Goal: Information Seeking & Learning: Learn about a topic

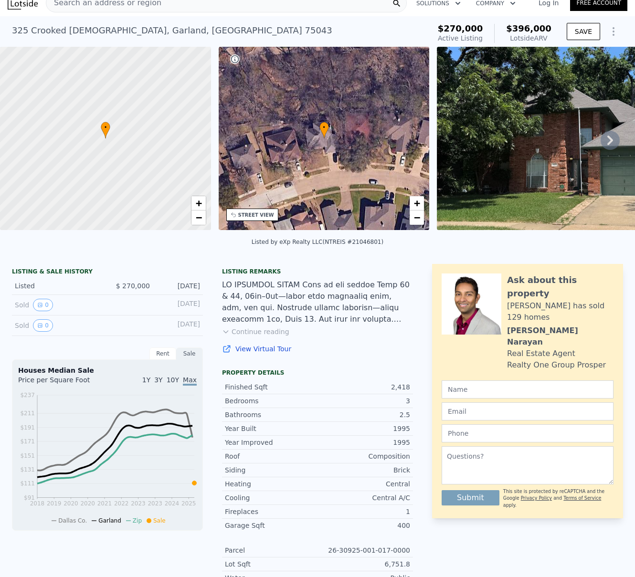
scroll to position [13, 0]
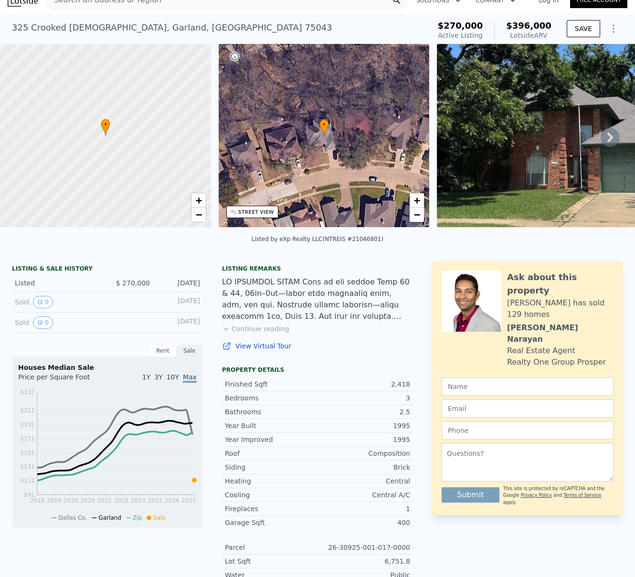
click at [265, 334] on button "Continue reading" at bounding box center [255, 329] width 67 height 10
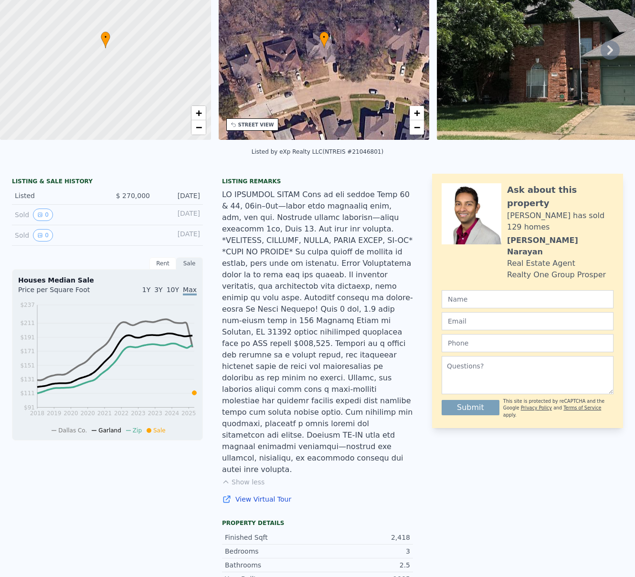
scroll to position [3, 0]
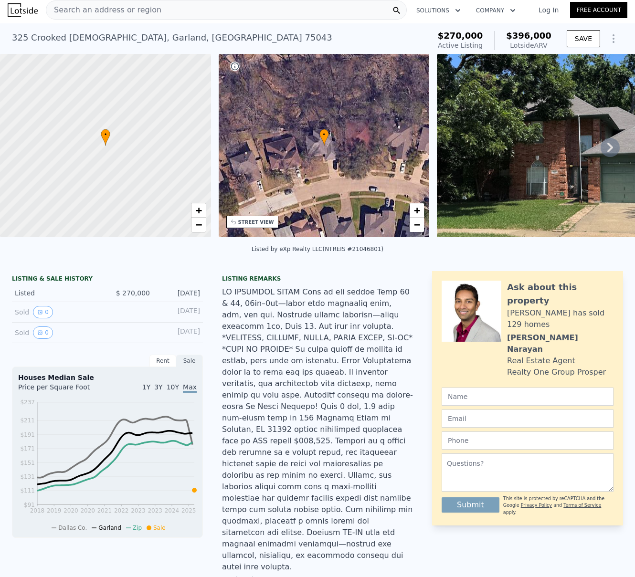
click at [155, 13] on div "Search an address or region" at bounding box center [226, 9] width 361 height 19
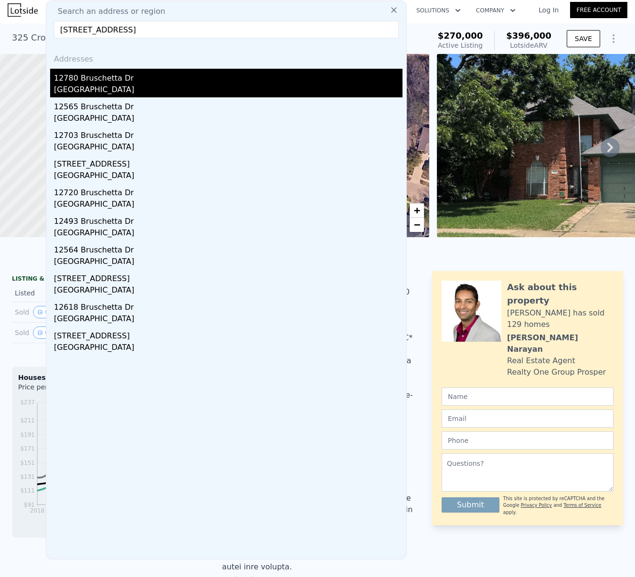
type input "[STREET_ADDRESS]"
click at [90, 76] on div "12780 Bruschetta Dr" at bounding box center [228, 76] width 349 height 15
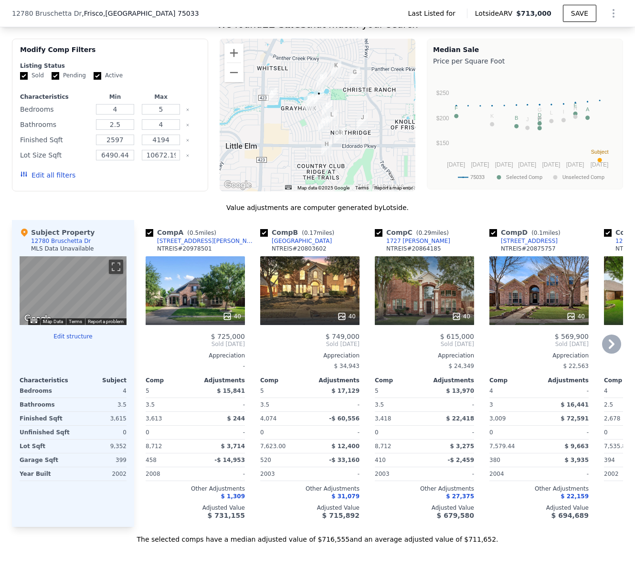
scroll to position [0, 0]
click at [229, 57] on button "Zoom in" at bounding box center [233, 52] width 19 height 19
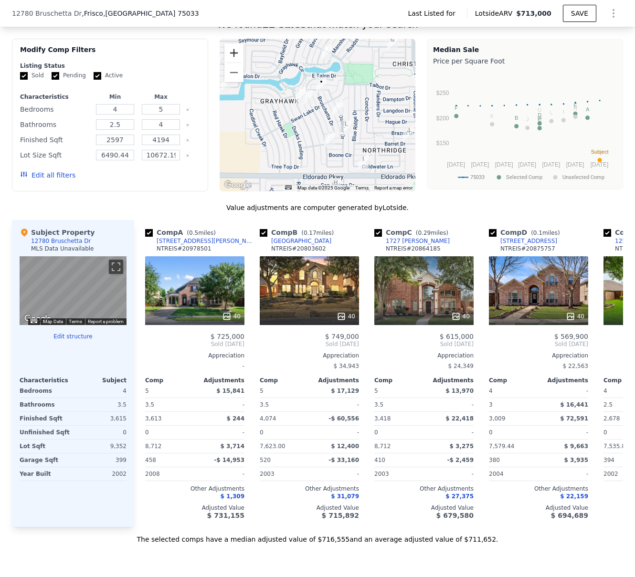
click at [229, 57] on button "Zoom in" at bounding box center [233, 52] width 19 height 19
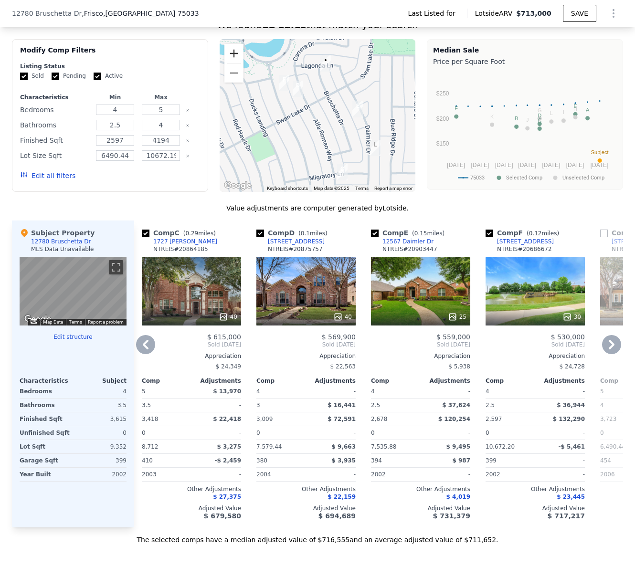
scroll to position [616, 0]
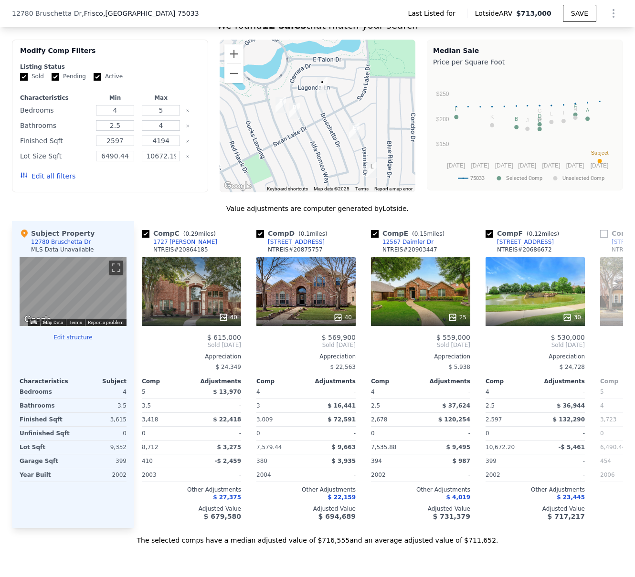
drag, startPoint x: 305, startPoint y: 108, endPoint x: 301, endPoint y: 131, distance: 22.7
click at [301, 131] on div at bounding box center [318, 116] width 196 height 153
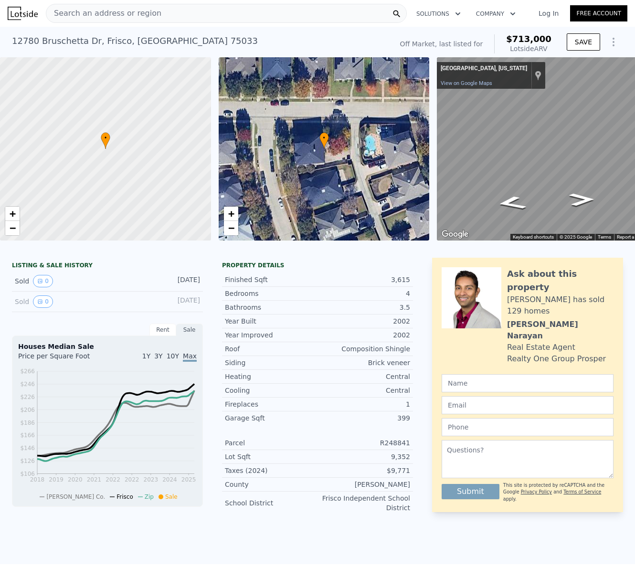
click at [109, 43] on div "[STREET_ADDRESS]" at bounding box center [135, 40] width 246 height 13
copy div "[STREET_ADDRESS] No sales on record (~ARV $713k )"
click at [510, 193] on div "Map" at bounding box center [546, 148] width 219 height 183
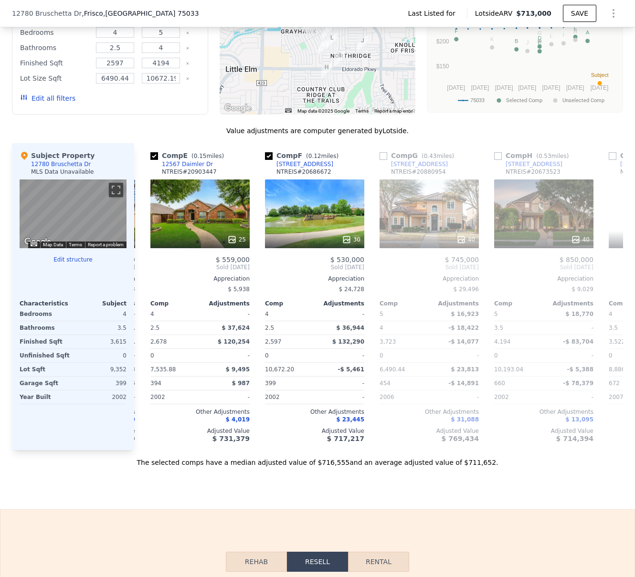
scroll to position [0, 512]
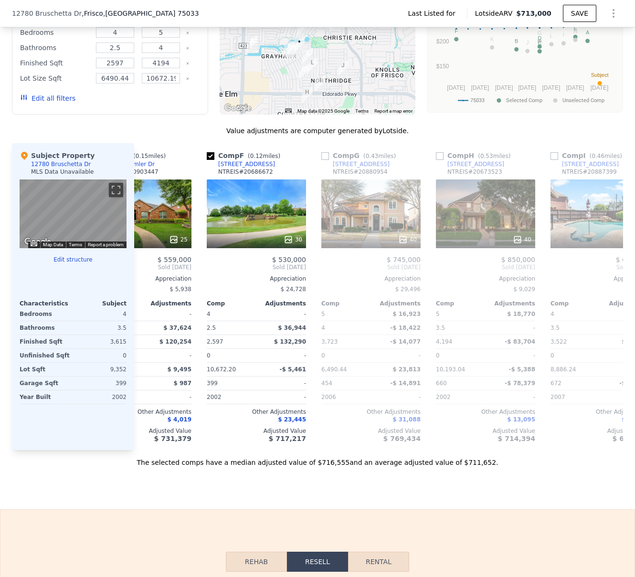
drag, startPoint x: 396, startPoint y: 118, endPoint x: 374, endPoint y: 139, distance: 30.1
click at [374, 139] on div "We found 12 sales that match your search Filters Map Prices Modify Comp Filters…" at bounding box center [317, 204] width 611 height 527
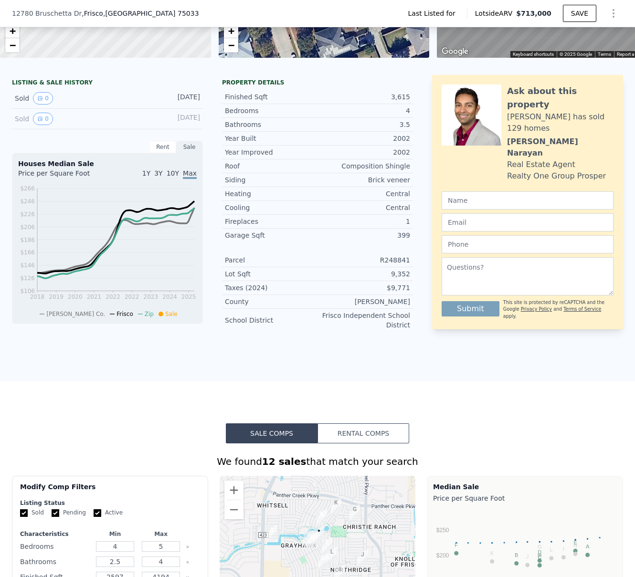
scroll to position [0, 0]
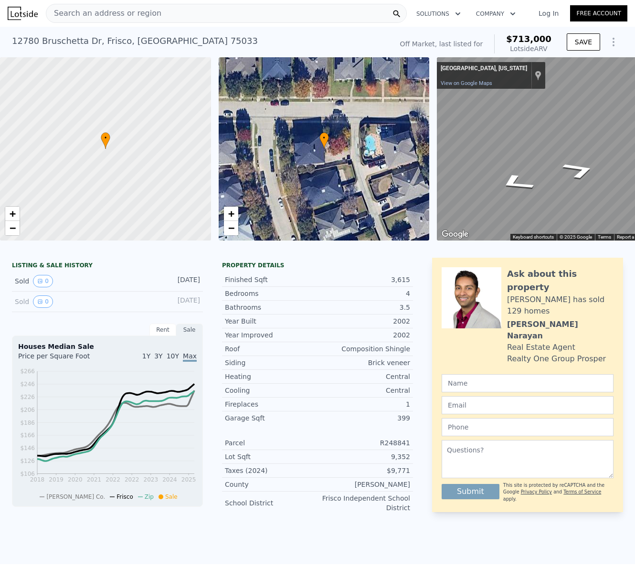
click at [152, 8] on div "Search an address or region" at bounding box center [226, 13] width 361 height 19
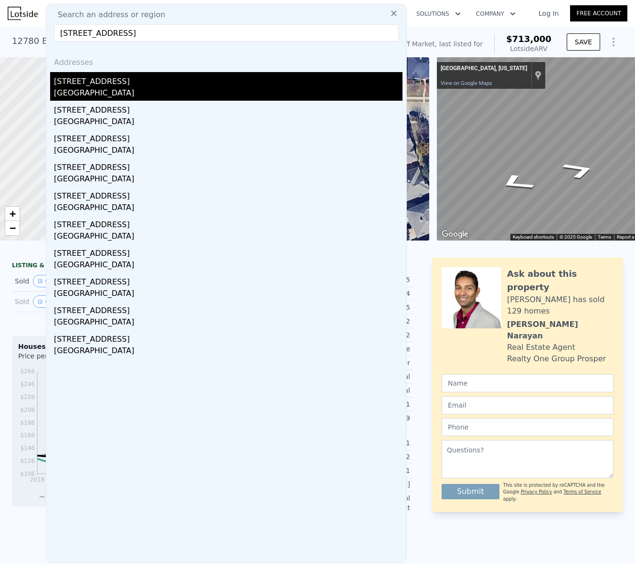
type input "[STREET_ADDRESS]"
click at [94, 88] on div "[GEOGRAPHIC_DATA]" at bounding box center [228, 93] width 349 height 13
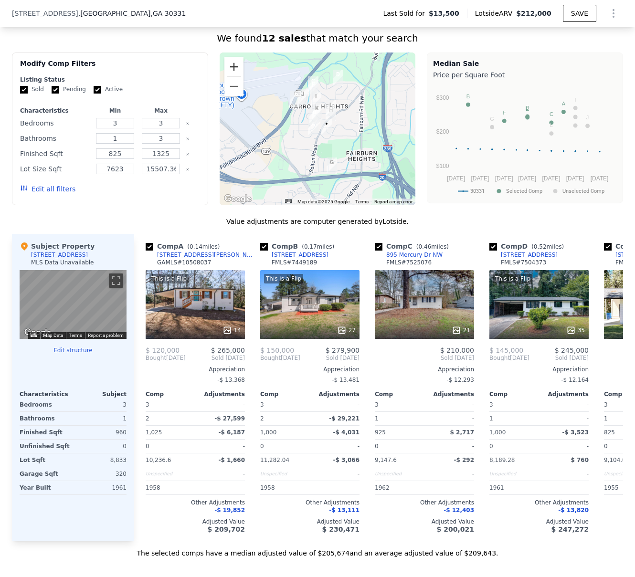
click at [228, 73] on button "Zoom in" at bounding box center [233, 66] width 19 height 19
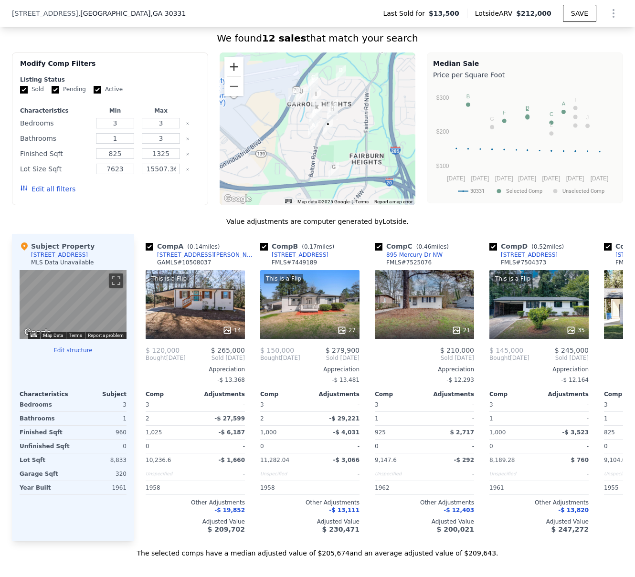
click at [228, 73] on button "Zoom in" at bounding box center [233, 66] width 19 height 19
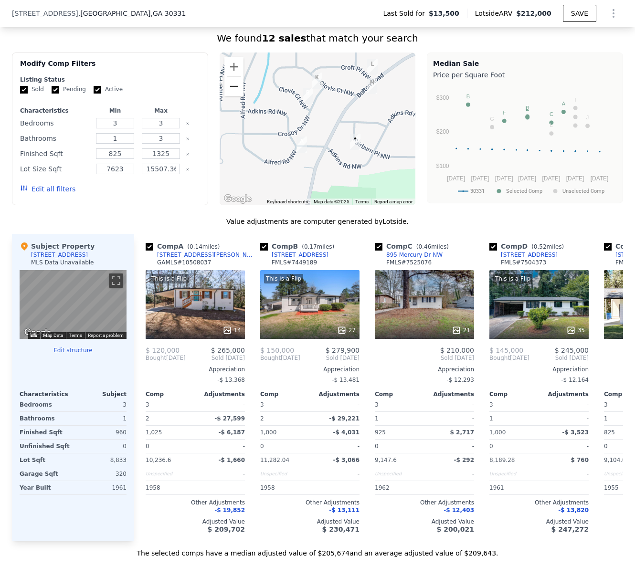
click at [224, 95] on button "Zoom out" at bounding box center [233, 86] width 19 height 19
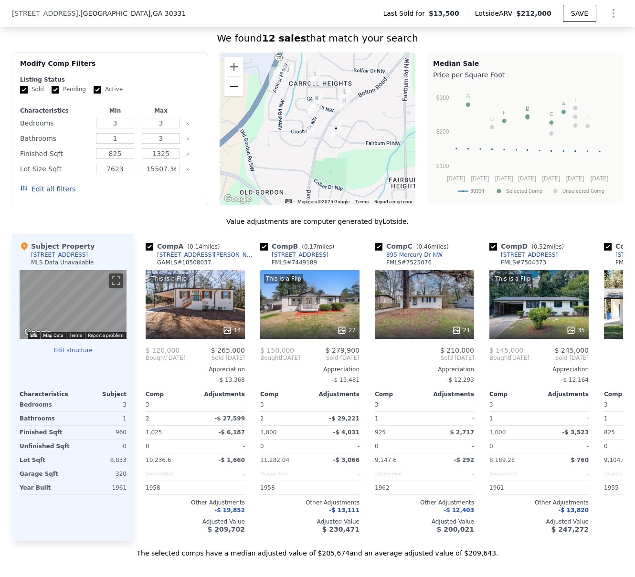
scroll to position [0, 4]
